Goal: Task Accomplishment & Management: Manage account settings

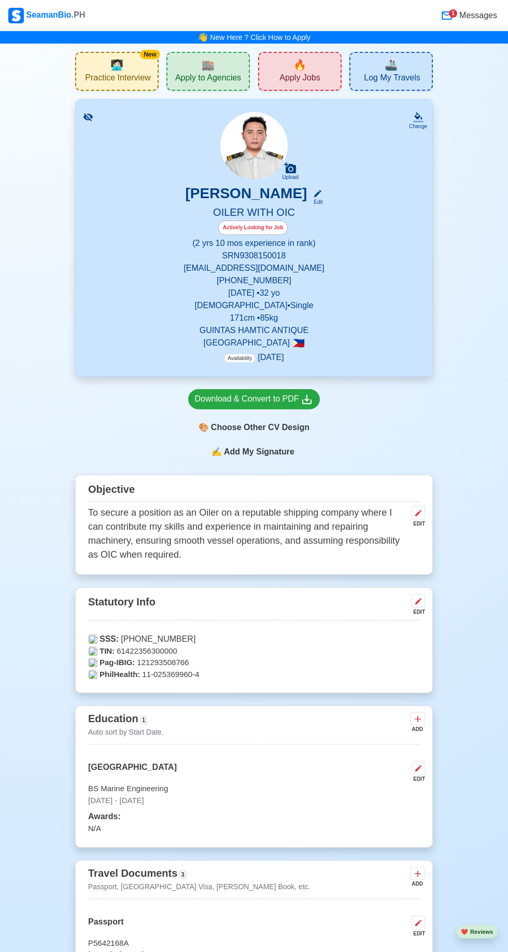
click at [271, 357] on p "Availability [DATE]" at bounding box center [254, 357] width 60 height 12
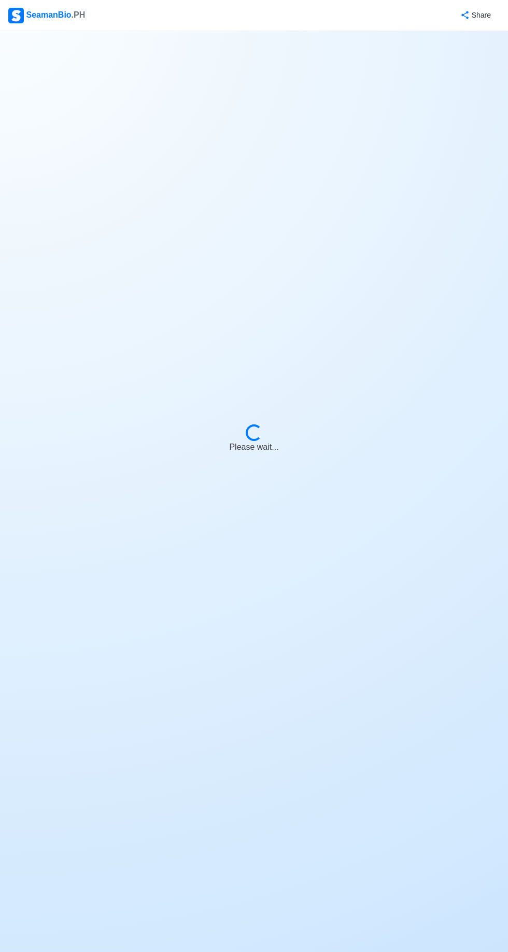
select select "Actively Looking for Job"
select select "Visible for Hiring"
select select "Single"
select select "[DEMOGRAPHIC_DATA]"
select select "PH"
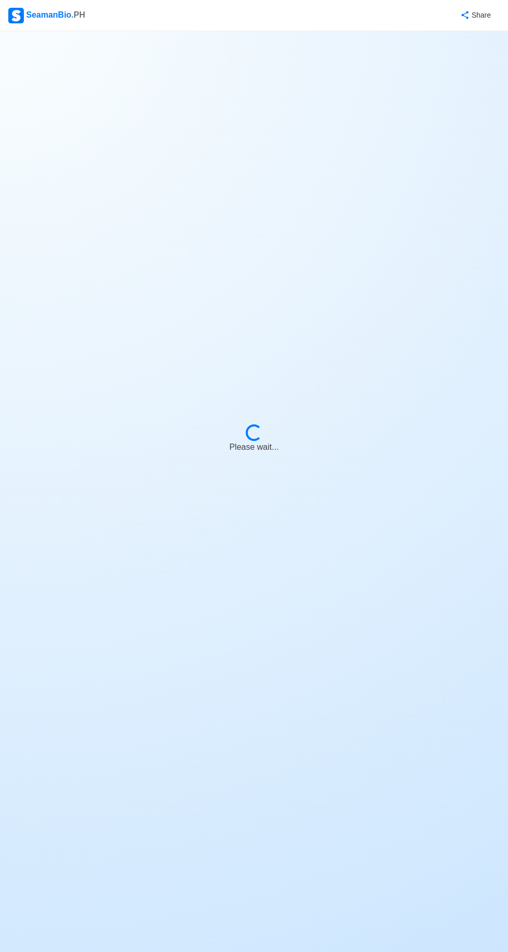
select select "2"
select select "10"
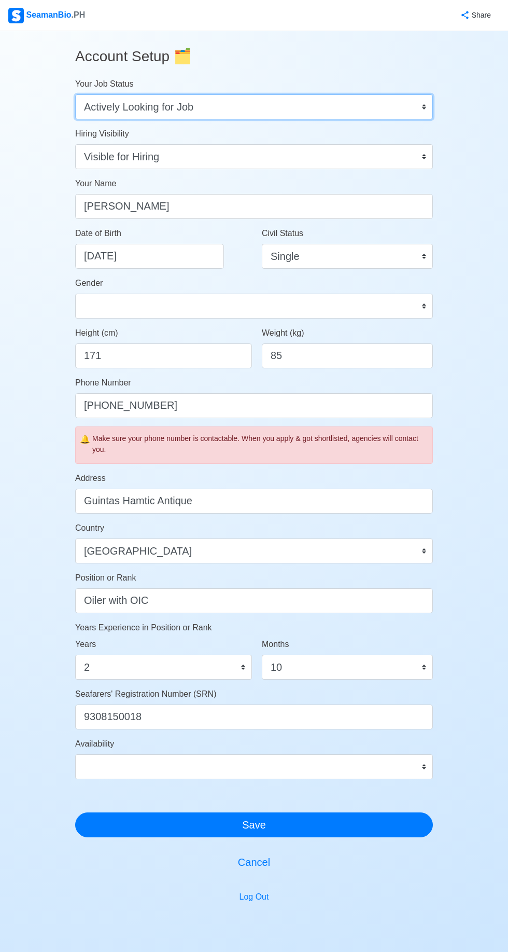
click at [411, 111] on select "Onboard Actively Looking for Job Not Looking for Job" at bounding box center [254, 106] width 358 height 25
select select "Onboard"
click at [75, 94] on select "Onboard Actively Looking for Job Not Looking for Job" at bounding box center [254, 106] width 358 height 25
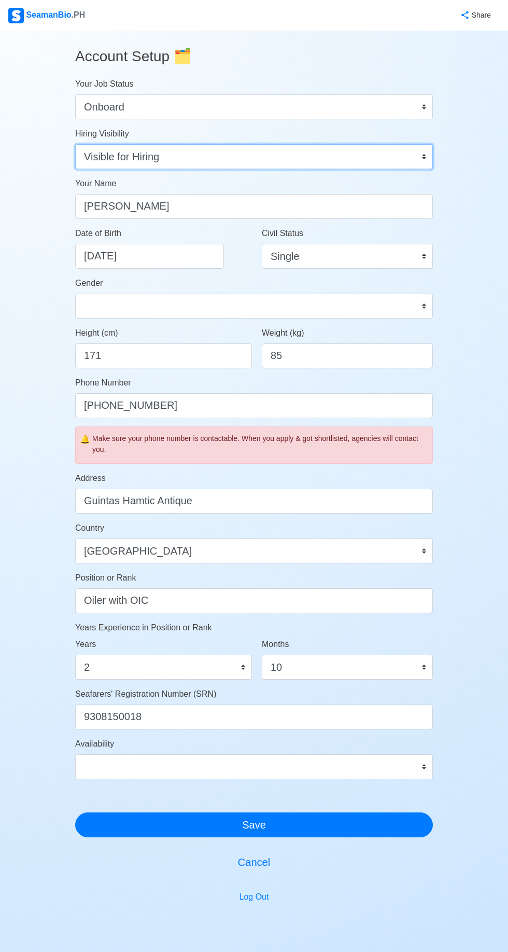
click at [385, 162] on select "Visible for Hiring Not Visible for Hiring" at bounding box center [254, 156] width 358 height 25
click at [75, 144] on select "Visible for Hiring Not Visible for Hiring" at bounding box center [254, 156] width 358 height 25
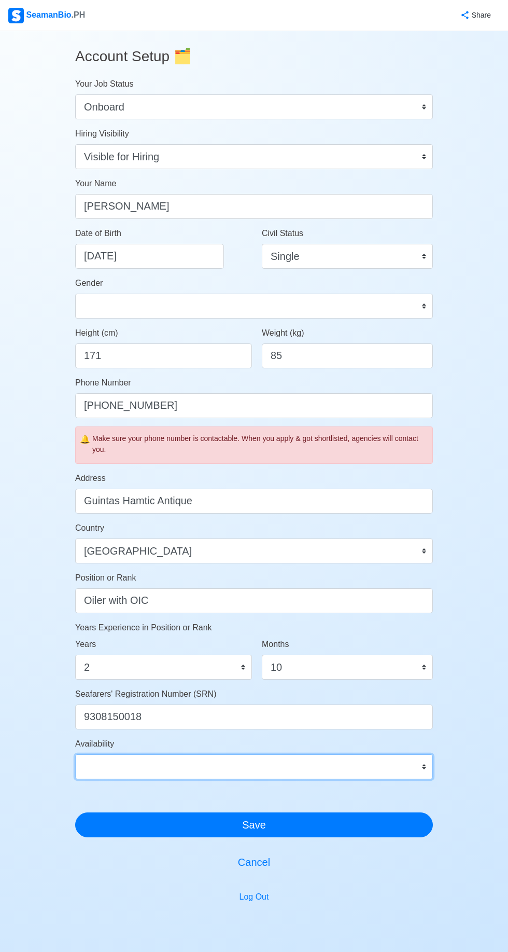
click at [397, 765] on select "Immediate [DATE] [DATE] [DATE] [DATE] [DATE] [DATE] [DATE] [DATE] [DATE]" at bounding box center [254, 766] width 358 height 25
select select "1767222000000"
click at [75, 754] on select "Immediate [DATE] [DATE] [DATE] [DATE] [DATE] [DATE] [DATE] [DATE] [DATE]" at bounding box center [254, 766] width 358 height 25
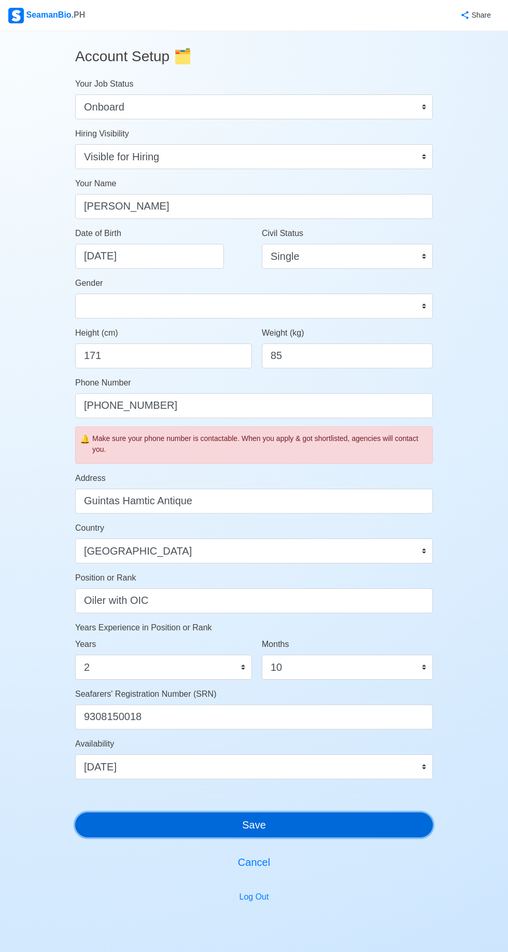
click at [310, 828] on button "Save" at bounding box center [254, 825] width 358 height 25
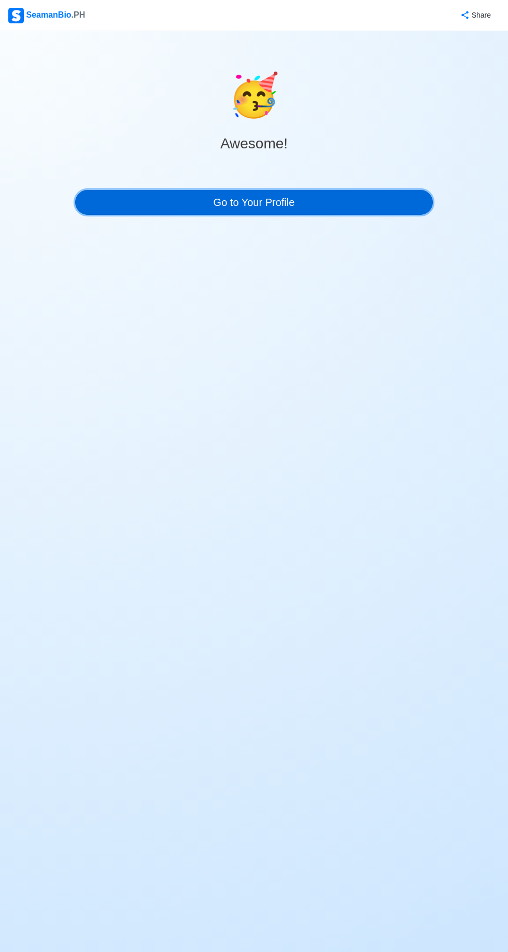
click at [150, 209] on link "Go to Your Profile" at bounding box center [254, 202] width 358 height 25
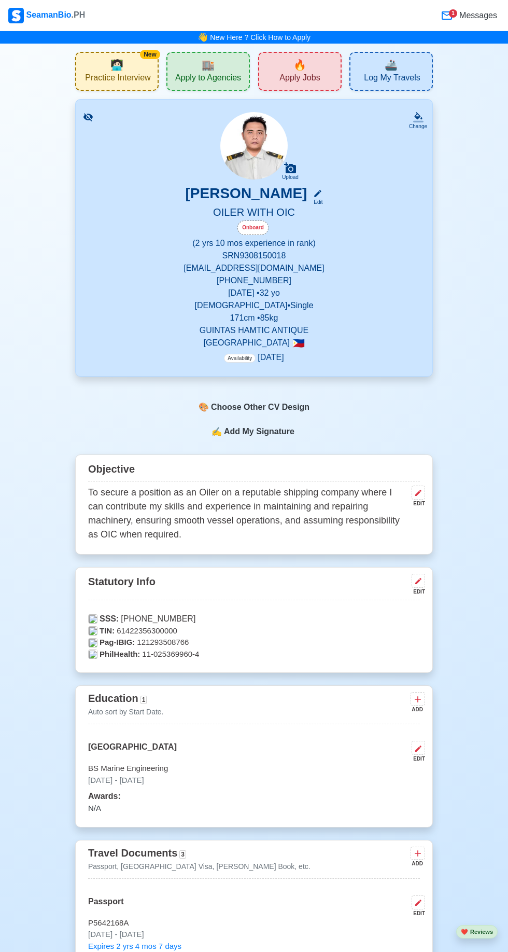
click at [316, 85] on span "Apply Jobs" at bounding box center [300, 79] width 40 height 13
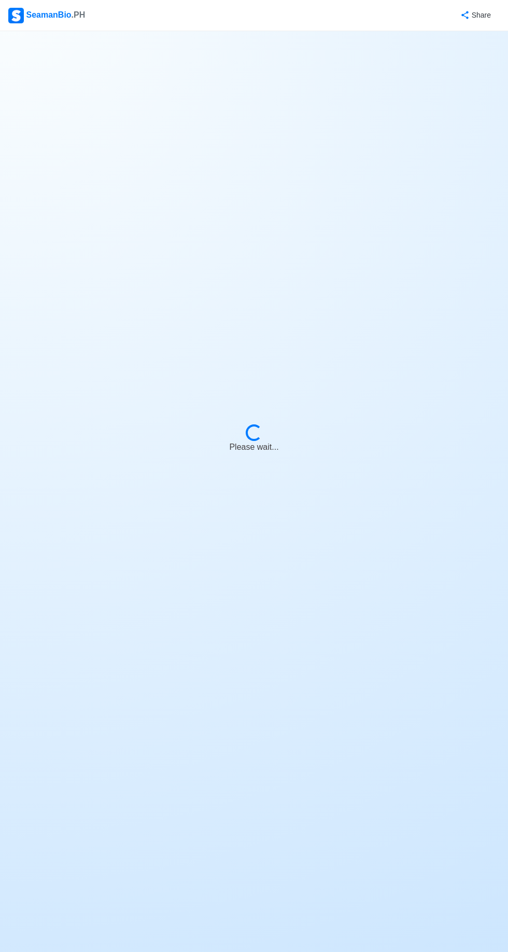
select select "Oiler"
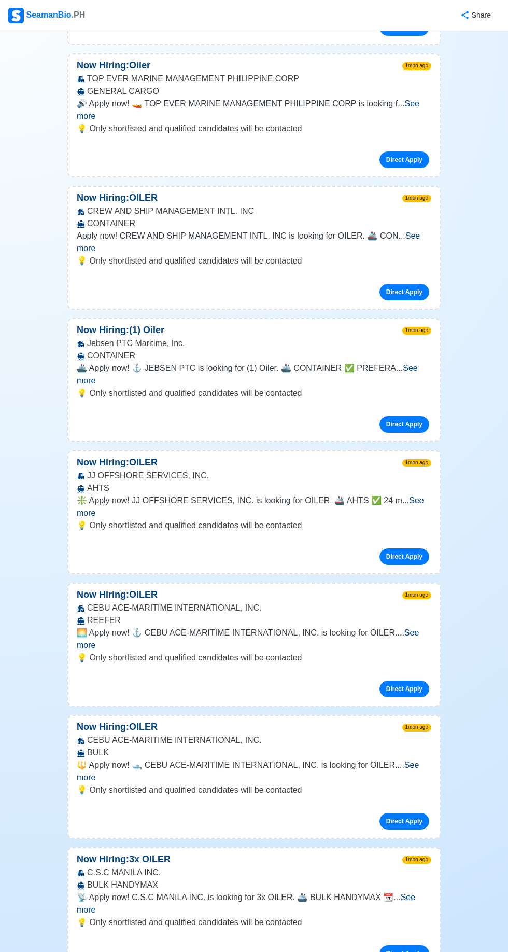
scroll to position [10091, 0]
